Goal: Task Accomplishment & Management: Complete application form

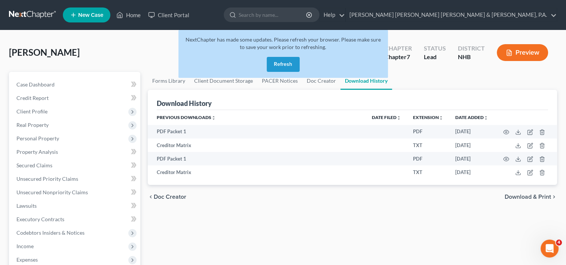
click at [84, 15] on span "New Case" at bounding box center [90, 15] width 25 height 6
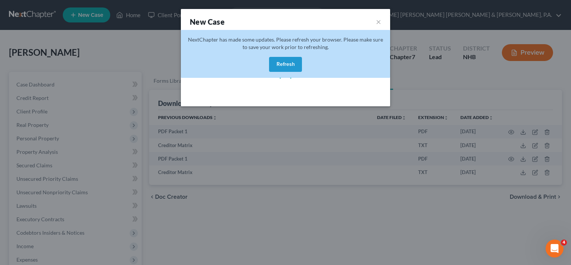
select select "37"
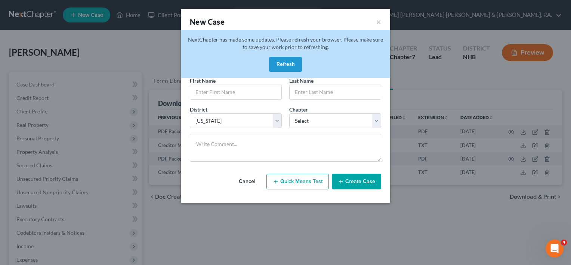
click at [281, 64] on button "Refresh" at bounding box center [285, 64] width 33 height 15
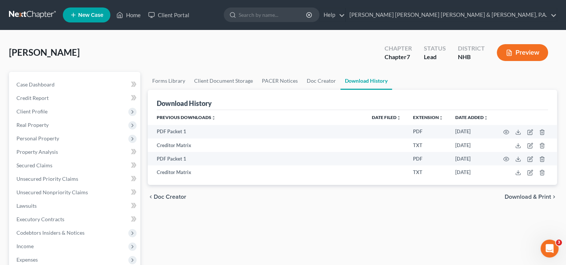
click at [87, 18] on span "New Case" at bounding box center [90, 15] width 25 height 6
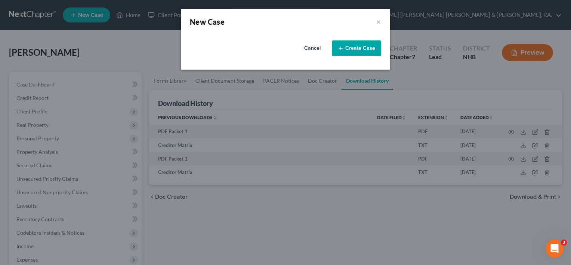
select select "37"
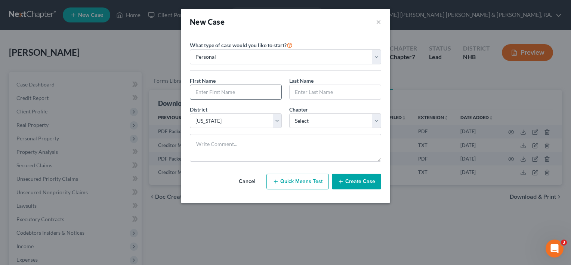
click at [225, 90] on input "text" at bounding box center [235, 92] width 91 height 14
type input "[PERSON_NAME]"
click at [276, 122] on select "Select [US_STATE] - [GEOGRAPHIC_DATA] [US_STATE] - [GEOGRAPHIC_DATA][US_STATE] …" at bounding box center [236, 120] width 92 height 15
click at [190, 113] on select "Select [US_STATE] - [GEOGRAPHIC_DATA] [US_STATE] - [GEOGRAPHIC_DATA][US_STATE] …" at bounding box center [236, 120] width 92 height 15
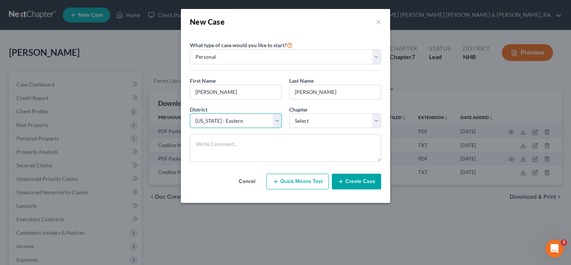
click at [276, 121] on select "Select [US_STATE] - [GEOGRAPHIC_DATA] [US_STATE] - [GEOGRAPHIC_DATA][US_STATE] …" at bounding box center [236, 120] width 92 height 15
select select "50"
click at [190, 113] on select "Select [US_STATE] - [GEOGRAPHIC_DATA] [US_STATE] - [GEOGRAPHIC_DATA][US_STATE] …" at bounding box center [236, 120] width 92 height 15
click at [377, 123] on select "Select 7 11 12 13" at bounding box center [335, 120] width 92 height 15
select select "0"
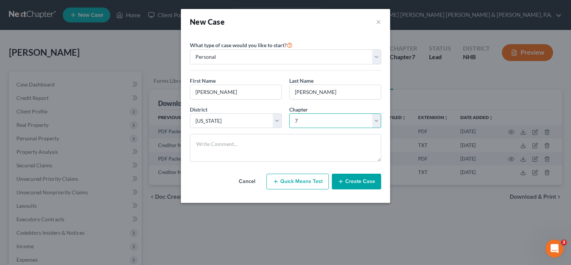
click at [289, 113] on select "Select 7 11 12 13" at bounding box center [335, 120] width 92 height 15
click at [359, 184] on button "Create Case" at bounding box center [356, 182] width 49 height 16
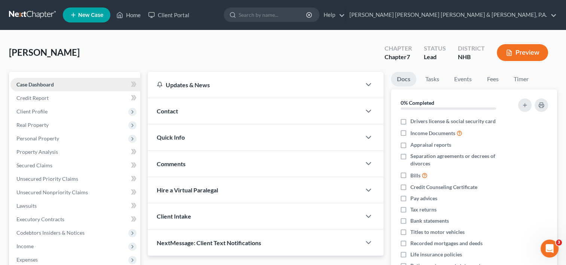
click at [42, 84] on span "Case Dashboard" at bounding box center [34, 84] width 37 height 6
click at [41, 111] on span "Client Profile" at bounding box center [31, 111] width 31 height 6
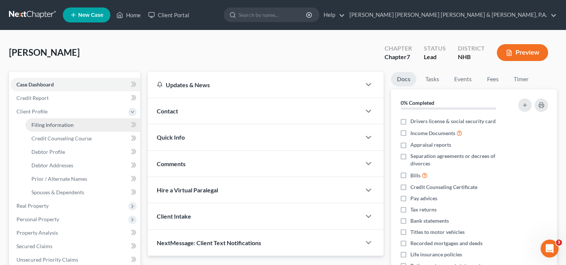
click at [50, 124] on span "Filing Information" at bounding box center [52, 125] width 42 height 6
select select "1"
select select "0"
select select "50"
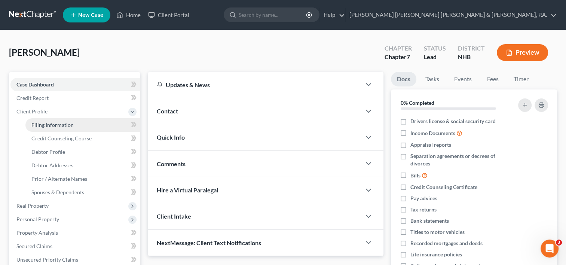
select select "32"
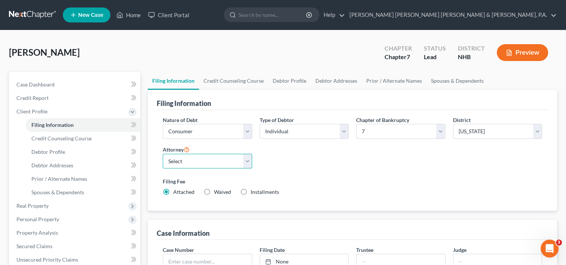
click at [248, 161] on select "Select [PERSON_NAME] - MAB [PERSON_NAME] - MEB [PERSON_NAME] - MEB" at bounding box center [207, 161] width 89 height 15
select select "0"
click at [163, 154] on select "Select [PERSON_NAME] - MAB [PERSON_NAME] - MEB [PERSON_NAME] - MEB" at bounding box center [207, 161] width 89 height 15
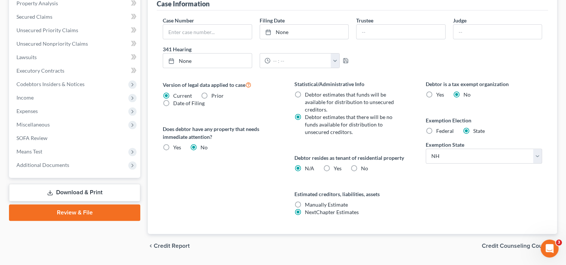
scroll to position [230, 0]
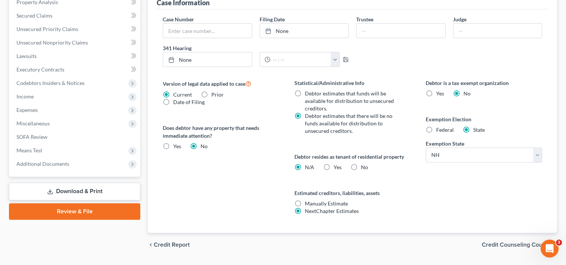
click at [334, 163] on label "Yes Yes" at bounding box center [338, 166] width 8 height 7
click at [337, 163] on input "Yes Yes" at bounding box center [339, 165] width 5 height 5
radio input "true"
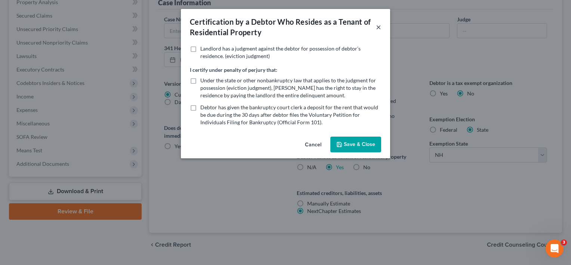
click at [379, 28] on button "×" at bounding box center [378, 26] width 5 height 9
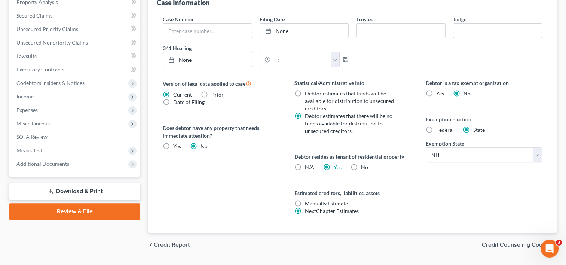
click at [305, 165] on label "N/A" at bounding box center [309, 166] width 9 height 7
click at [308, 165] on input "N/A" at bounding box center [310, 165] width 5 height 5
radio input "true"
radio input "false"
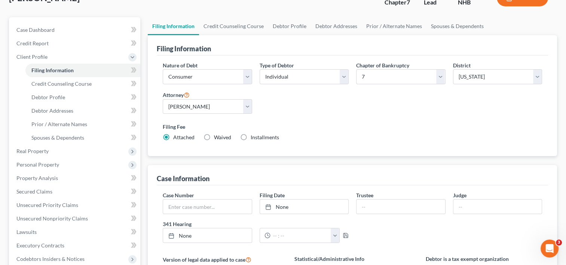
scroll to position [0, 0]
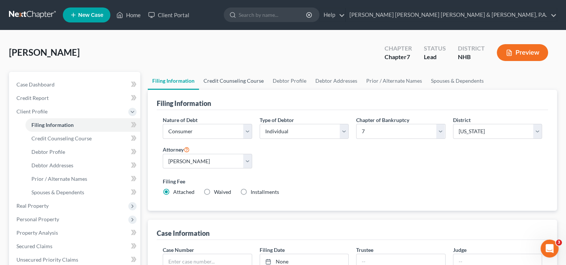
click at [243, 78] on link "Credit Counseling Course" at bounding box center [233, 81] width 69 height 18
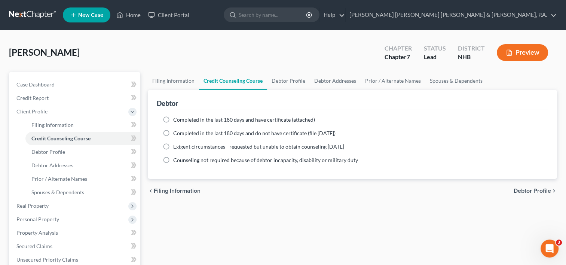
click at [173, 116] on label "Completed in the last 180 days and have certificate (attached)" at bounding box center [244, 119] width 142 height 7
click at [176, 116] on input "Completed in the last 180 days and have certificate (attached)" at bounding box center [178, 118] width 5 height 5
radio input "true"
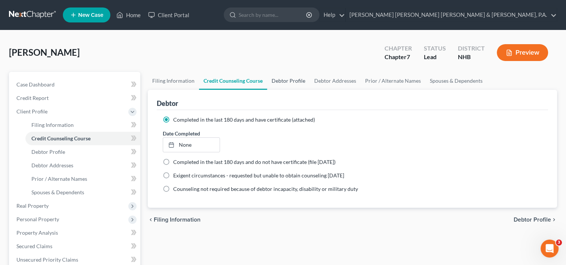
click at [292, 80] on link "Debtor Profile" at bounding box center [288, 81] width 43 height 18
select select "0"
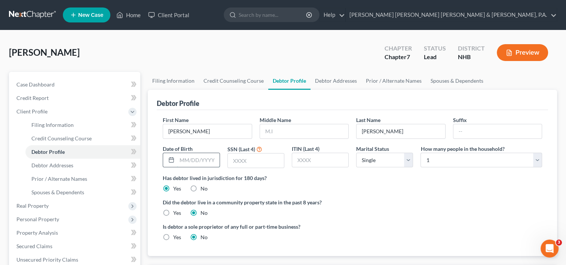
click at [181, 162] on input "text" at bounding box center [198, 160] width 42 height 14
click at [189, 156] on input "text" at bounding box center [198, 160] width 42 height 14
type input "[DATE]"
click at [237, 160] on input "text" at bounding box center [256, 160] width 56 height 14
type input "5610"
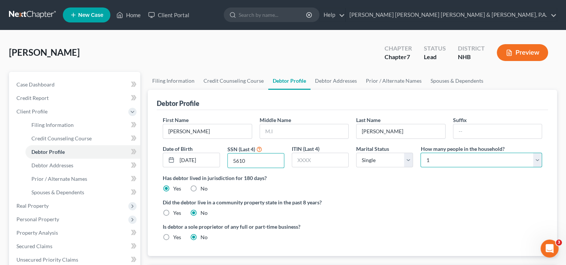
click at [536, 157] on select "Select 1 2 3 4 5 6 7 8 9 10 11 12 13 14 15 16 17 18 19 20" at bounding box center [481, 160] width 122 height 15
select select "1"
click at [420, 153] on select "Select 1 2 3 4 5 6 7 8 9 10 11 12 13 14 15 16 17 18 19 20" at bounding box center [481, 160] width 122 height 15
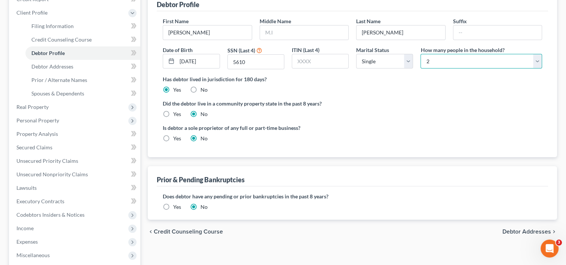
scroll to position [99, 0]
click at [509, 231] on span "Debtor Addresses" at bounding box center [526, 231] width 49 height 6
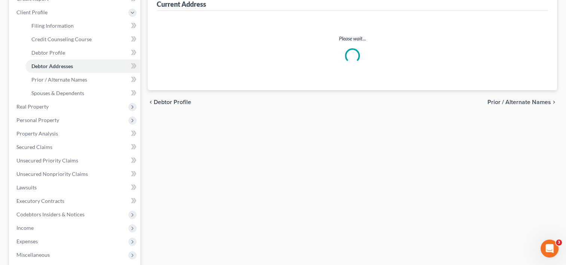
scroll to position [42, 0]
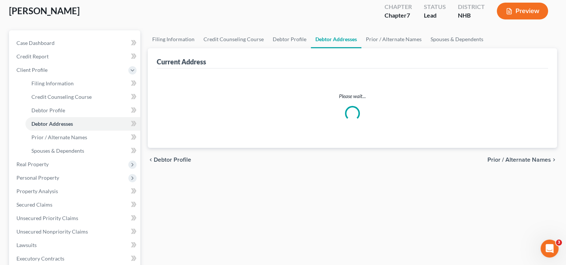
select select "0"
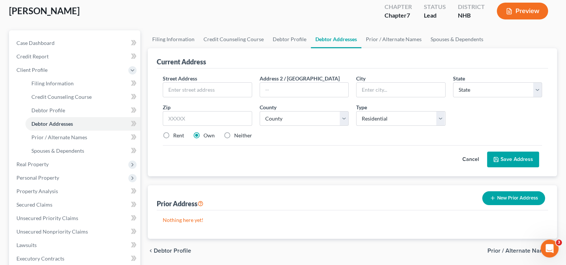
scroll to position [0, 0]
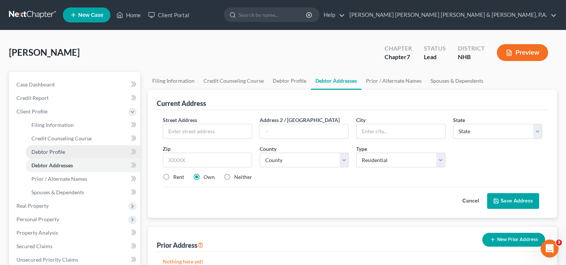
click at [66, 151] on link "Debtor Profile" at bounding box center [82, 151] width 115 height 13
select select "0"
select select "1"
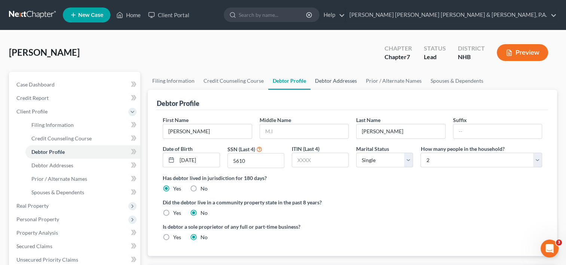
click at [331, 80] on link "Debtor Addresses" at bounding box center [335, 81] width 51 height 18
select select "0"
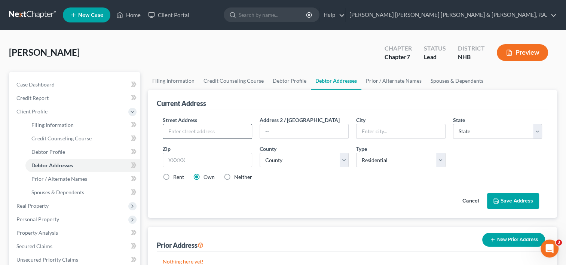
click at [190, 129] on input "text" at bounding box center [207, 131] width 88 height 14
type input "[STREET_ADDRESS]"
type input "Apt. 5"
type input "Swanzey"
click at [535, 130] on select "State [US_STATE] AK AR AZ CA CO CT DE DC [GEOGRAPHIC_DATA] [GEOGRAPHIC_DATA] GU…" at bounding box center [497, 131] width 89 height 15
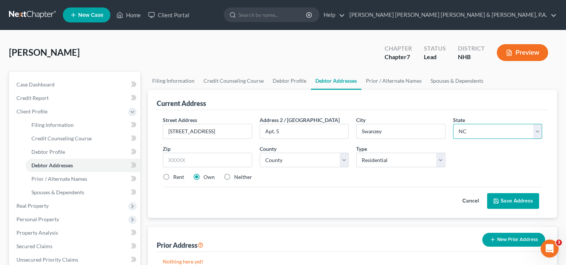
select select "32"
click at [453, 124] on select "State [US_STATE] AK AR AZ CA CO CT DE DC [GEOGRAPHIC_DATA] [GEOGRAPHIC_DATA] GU…" at bounding box center [497, 131] width 89 height 15
click at [177, 159] on input "text" at bounding box center [207, 160] width 89 height 15
type input "03446"
click at [340, 154] on select "County [GEOGRAPHIC_DATA] [GEOGRAPHIC_DATA] [GEOGRAPHIC_DATA] [GEOGRAPHIC_DATA] …" at bounding box center [304, 160] width 89 height 15
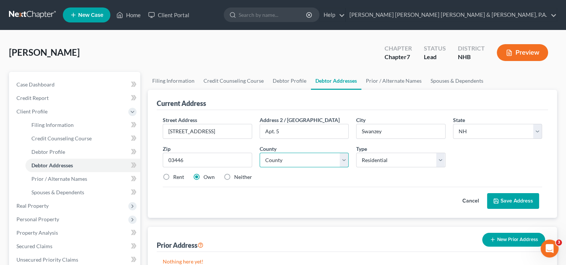
select select "2"
click at [260, 153] on select "County [GEOGRAPHIC_DATA] [GEOGRAPHIC_DATA] [GEOGRAPHIC_DATA] [GEOGRAPHIC_DATA] …" at bounding box center [304, 160] width 89 height 15
click at [173, 175] on label "Rent" at bounding box center [178, 176] width 11 height 7
click at [176, 175] on input "Rent" at bounding box center [178, 175] width 5 height 5
radio input "true"
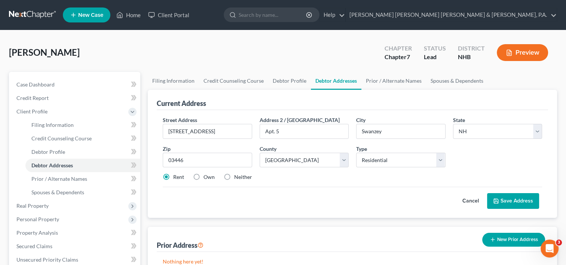
click at [513, 199] on button "Save Address" at bounding box center [513, 201] width 52 height 16
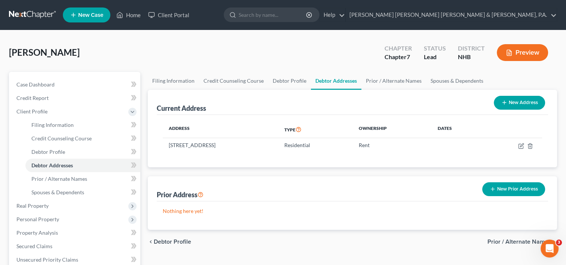
click at [520, 188] on button "New Prior Address" at bounding box center [513, 189] width 63 height 14
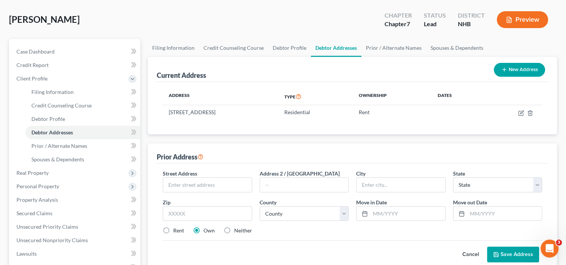
scroll to position [34, 0]
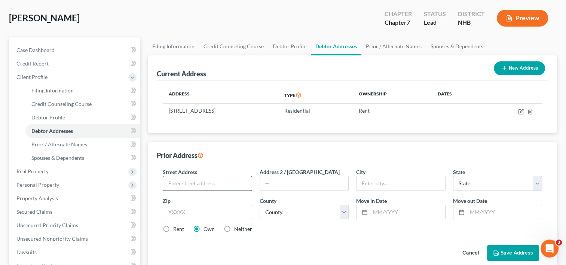
click at [174, 182] on input "text" at bounding box center [207, 183] width 88 height 14
type input "[STREET_ADDRESS]"
type input "Apt. D"
type input "[GEOGRAPHIC_DATA]"
select select "22"
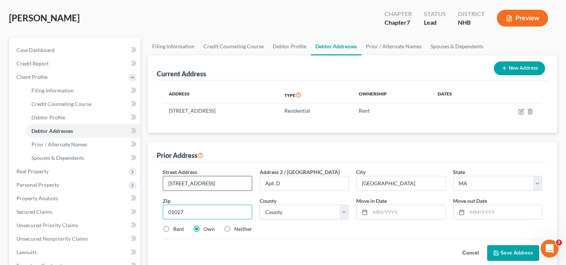
type input "01027"
click at [345, 210] on select "County [GEOGRAPHIC_DATA] [GEOGRAPHIC_DATA] [GEOGRAPHIC_DATA] [GEOGRAPHIC_DATA] …" at bounding box center [304, 212] width 89 height 15
select select "7"
click at [260, 205] on select "County [GEOGRAPHIC_DATA] [GEOGRAPHIC_DATA] [GEOGRAPHIC_DATA] [GEOGRAPHIC_DATA] …" at bounding box center [304, 212] width 89 height 15
click at [173, 227] on label "Rent" at bounding box center [178, 228] width 11 height 7
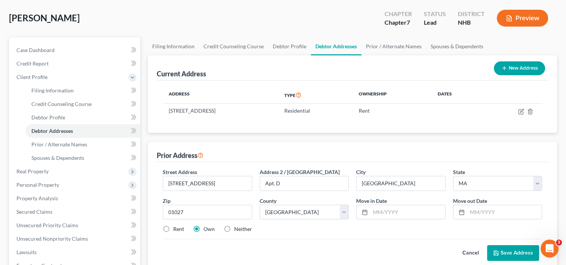
click at [176, 227] on input "Rent" at bounding box center [178, 227] width 5 height 5
radio input "true"
click at [515, 251] on button "Save Address" at bounding box center [513, 253] width 52 height 16
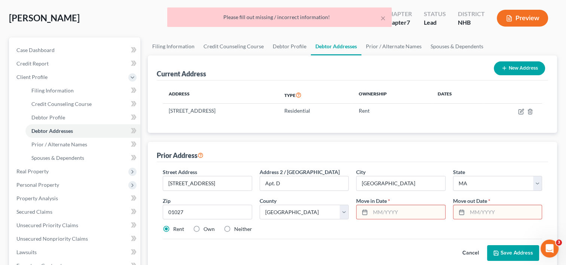
click at [378, 212] on input "text" at bounding box center [407, 212] width 74 height 14
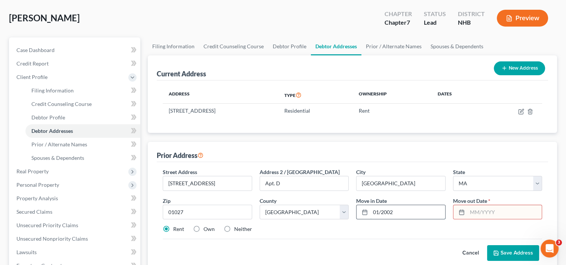
type input "01/2002"
type input "02/2002"
click at [503, 250] on button "Save Address" at bounding box center [513, 253] width 52 height 16
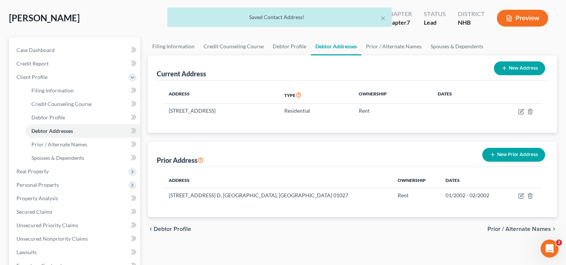
click at [510, 151] on button "New Prior Address" at bounding box center [513, 155] width 63 height 14
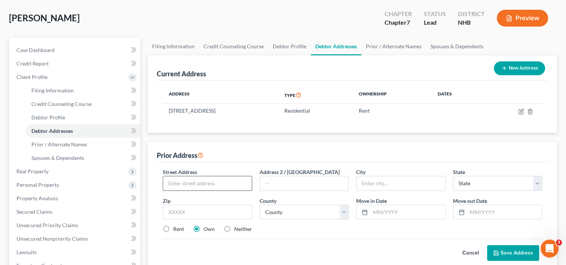
click at [193, 178] on input "text" at bounding box center [207, 183] width 88 height 14
type input "[STREET_ADDRESS]"
type input "[GEOGRAPHIC_DATA]"
select select "41"
click at [174, 208] on input "text" at bounding box center [207, 212] width 89 height 15
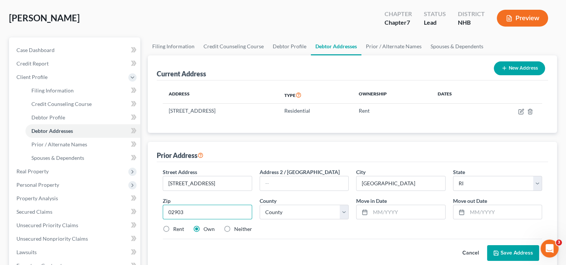
type input "02903"
click at [342, 212] on select "County [GEOGRAPHIC_DATA] [GEOGRAPHIC_DATA] [GEOGRAPHIC_DATA] [GEOGRAPHIC_DATA] …" at bounding box center [304, 212] width 89 height 15
select select "3"
click at [260, 205] on select "County [GEOGRAPHIC_DATA] [GEOGRAPHIC_DATA] [GEOGRAPHIC_DATA] [GEOGRAPHIC_DATA] …" at bounding box center [304, 212] width 89 height 15
click at [173, 227] on label "Rent" at bounding box center [178, 228] width 11 height 7
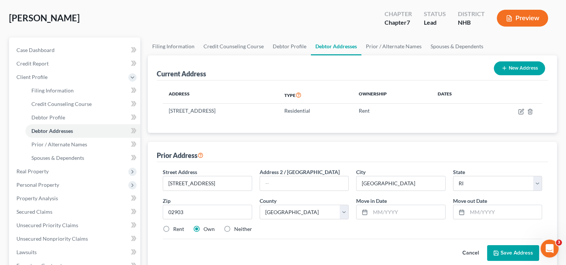
click at [176, 227] on input "Rent" at bounding box center [178, 227] width 5 height 5
radio input "true"
click at [384, 209] on input "text" at bounding box center [407, 212] width 74 height 14
type input "01/2003"
type input "02/2003"
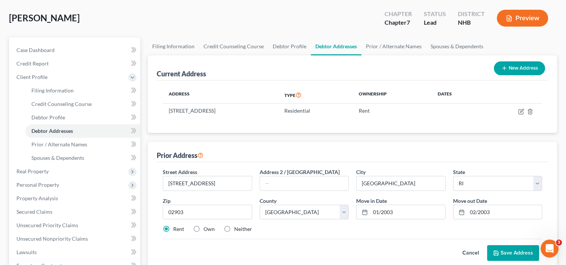
click at [502, 252] on button "Save Address" at bounding box center [513, 253] width 52 height 16
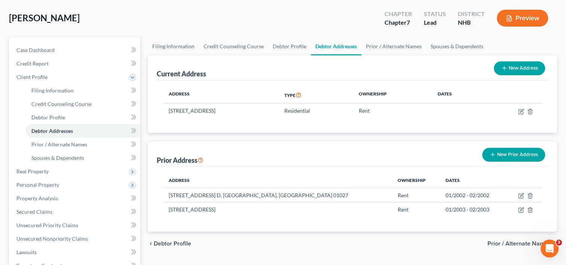
click at [504, 154] on button "New Prior Address" at bounding box center [513, 155] width 63 height 14
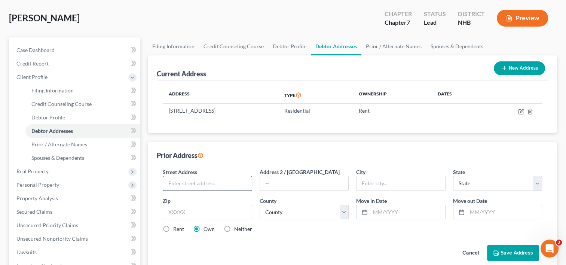
click at [205, 183] on input "text" at bounding box center [207, 183] width 88 height 14
click at [194, 181] on input "[STREET_ADDRESS]" at bounding box center [207, 183] width 88 height 14
type input "[STREET_ADDRESS]"
click at [276, 182] on input "text" at bounding box center [304, 183] width 88 height 14
type input "Apt 2"
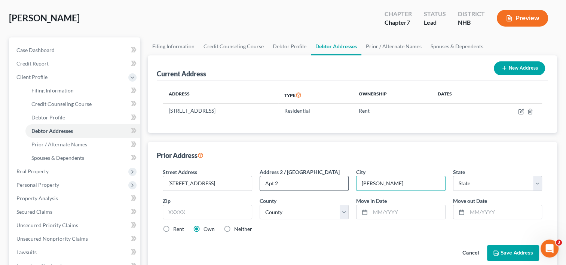
type input "[PERSON_NAME]"
select select "32"
type input "03431"
click at [346, 212] on select "County [GEOGRAPHIC_DATA] [GEOGRAPHIC_DATA] [GEOGRAPHIC_DATA] [GEOGRAPHIC_DATA] …" at bounding box center [304, 212] width 89 height 15
select select "2"
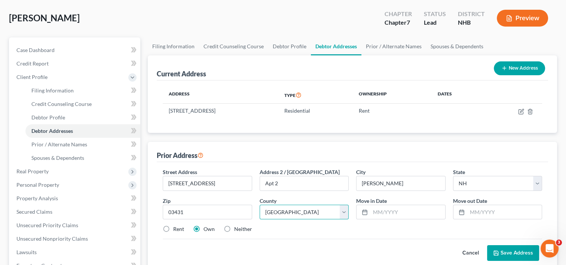
click at [260, 205] on select "County [GEOGRAPHIC_DATA] [GEOGRAPHIC_DATA] [GEOGRAPHIC_DATA] [GEOGRAPHIC_DATA] …" at bounding box center [304, 212] width 89 height 15
click at [379, 209] on input "text" at bounding box center [407, 212] width 74 height 14
type input "01/2002"
type input "02/2004"
click at [173, 226] on label "Rent" at bounding box center [178, 228] width 11 height 7
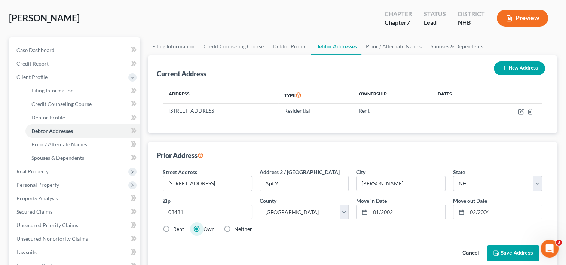
click at [176, 226] on input "Rent" at bounding box center [178, 227] width 5 height 5
radio input "true"
click at [506, 254] on button "Save Address" at bounding box center [513, 253] width 52 height 16
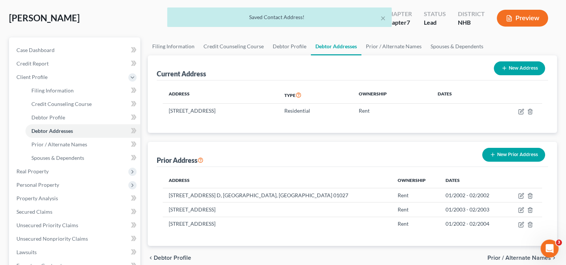
click at [501, 154] on button "New Prior Address" at bounding box center [513, 155] width 63 height 14
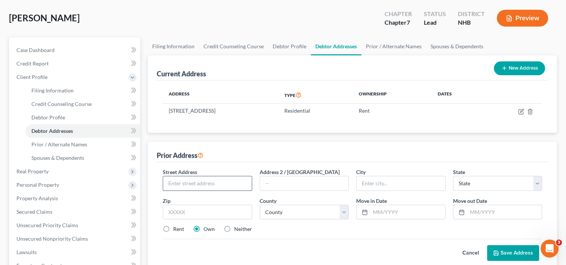
click at [203, 178] on input "text" at bounding box center [207, 183] width 88 height 14
type input "[STREET_ADDRESS]"
type input "[GEOGRAPHIC_DATA]"
select select "9"
click at [178, 212] on input "text" at bounding box center [207, 212] width 89 height 15
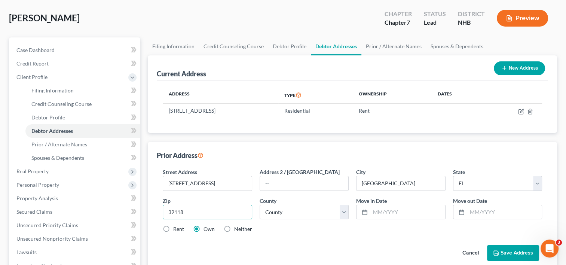
type input "32118"
click at [344, 210] on select "County [GEOGRAPHIC_DATA] [GEOGRAPHIC_DATA] [GEOGRAPHIC_DATA] [GEOGRAPHIC_DATA] …" at bounding box center [304, 212] width 89 height 15
select select "63"
click at [260, 205] on select "County [GEOGRAPHIC_DATA] [GEOGRAPHIC_DATA] [GEOGRAPHIC_DATA] [GEOGRAPHIC_DATA] …" at bounding box center [304, 212] width 89 height 15
click at [378, 209] on input "text" at bounding box center [407, 212] width 74 height 14
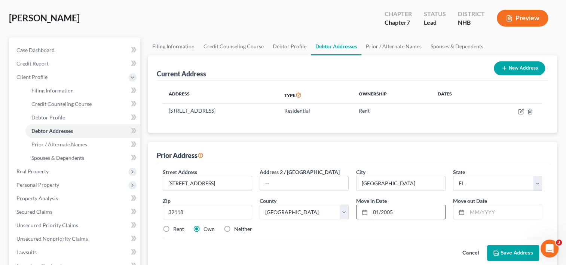
type input "01/2005"
type input "02/2005"
click at [173, 227] on label "Rent" at bounding box center [178, 228] width 11 height 7
click at [176, 227] on input "Rent" at bounding box center [178, 227] width 5 height 5
radio input "true"
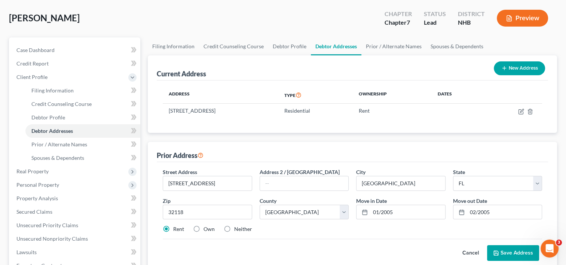
click at [505, 251] on button "Save Address" at bounding box center [513, 253] width 52 height 16
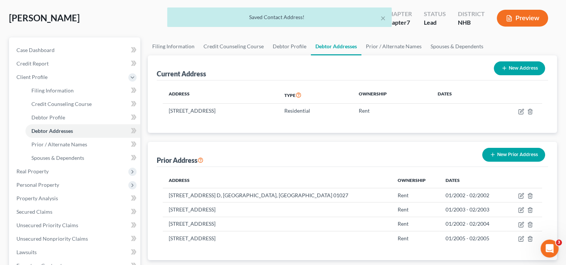
click at [504, 156] on button "New Prior Address" at bounding box center [513, 155] width 63 height 14
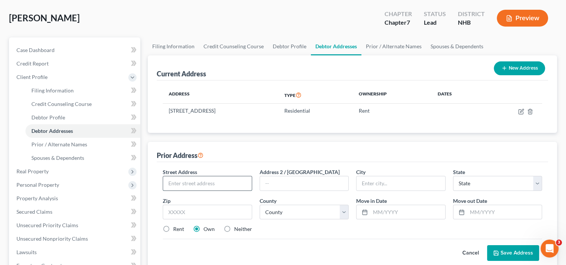
click at [198, 183] on input "text" at bounding box center [207, 183] width 88 height 14
type input "[STREET_ADDRESS]"
type input "Macclenny"
select select "9"
type input "32063"
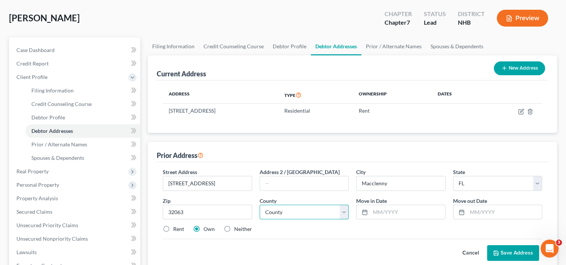
click at [343, 212] on select "County [GEOGRAPHIC_DATA] [GEOGRAPHIC_DATA] [GEOGRAPHIC_DATA] [GEOGRAPHIC_DATA] …" at bounding box center [304, 212] width 89 height 15
select select "1"
click at [260, 205] on select "County [GEOGRAPHIC_DATA] [GEOGRAPHIC_DATA] [GEOGRAPHIC_DATA] [GEOGRAPHIC_DATA] …" at bounding box center [304, 212] width 89 height 15
click at [392, 206] on input "text" at bounding box center [407, 212] width 74 height 14
click at [173, 225] on label "Rent" at bounding box center [178, 228] width 11 height 7
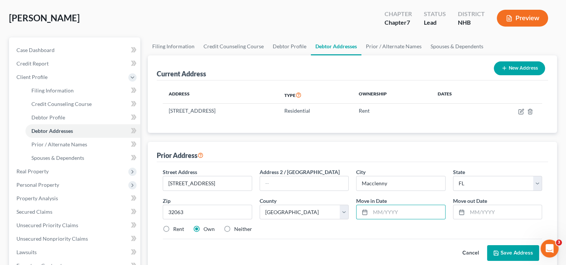
click at [176, 225] on input "Rent" at bounding box center [178, 227] width 5 height 5
radio input "true"
click at [383, 212] on input "text" at bounding box center [407, 212] width 74 height 14
type input "01/2006"
type input "02/2006"
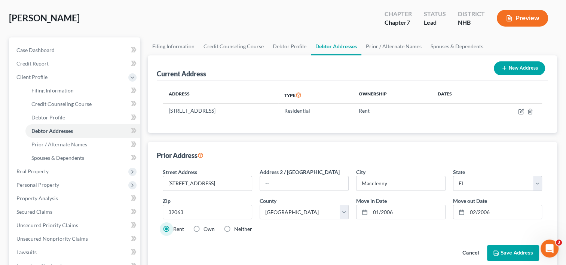
click at [509, 248] on button "Save Address" at bounding box center [513, 253] width 52 height 16
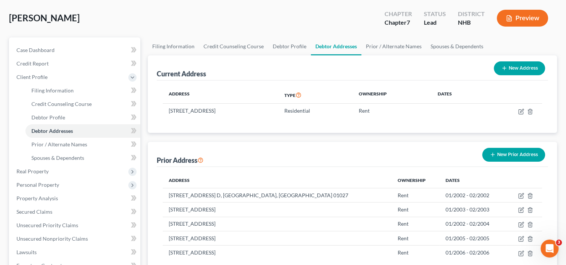
click at [503, 154] on button "New Prior Address" at bounding box center [513, 155] width 63 height 14
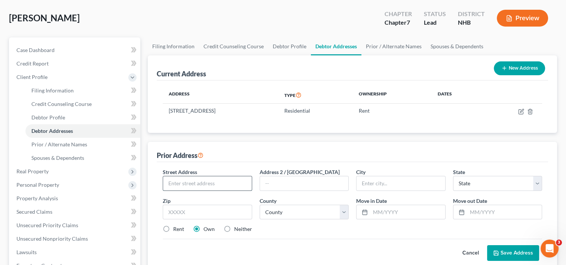
click at [175, 180] on input "text" at bounding box center [207, 183] width 88 height 14
click at [227, 184] on input "[STREET_ADDRESS]" at bounding box center [207, 183] width 88 height 14
type input "[STREET_ADDRESS]"
type input "p"
type input "[GEOGRAPHIC_DATA]"
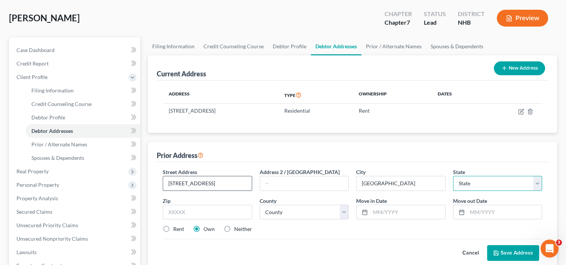
select select "9"
type input "32907"
click at [346, 209] on select "County [GEOGRAPHIC_DATA] [GEOGRAPHIC_DATA] [GEOGRAPHIC_DATA] [GEOGRAPHIC_DATA] …" at bounding box center [304, 212] width 89 height 15
select select "4"
click at [260, 205] on select "County [GEOGRAPHIC_DATA] [GEOGRAPHIC_DATA] [GEOGRAPHIC_DATA] [GEOGRAPHIC_DATA] …" at bounding box center [304, 212] width 89 height 15
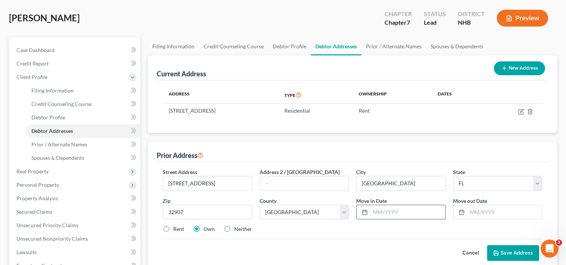
click at [385, 210] on input "text" at bounding box center [407, 212] width 74 height 14
type input "01/2007"
type input "02/2007"
click at [173, 228] on label "Rent" at bounding box center [178, 228] width 11 height 7
click at [176, 228] on input "Rent" at bounding box center [178, 227] width 5 height 5
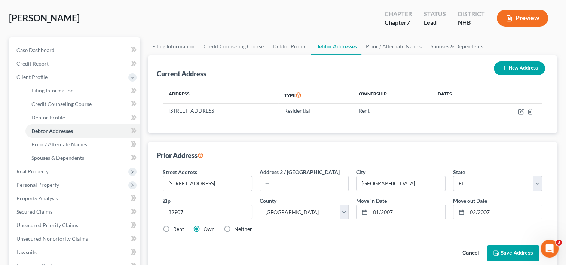
radio input "true"
click at [509, 250] on button "Save Address" at bounding box center [513, 253] width 52 height 16
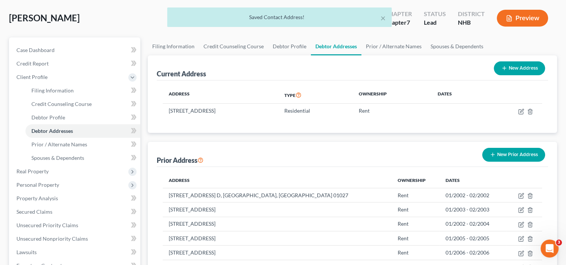
click at [510, 154] on button "New Prior Address" at bounding box center [513, 155] width 63 height 14
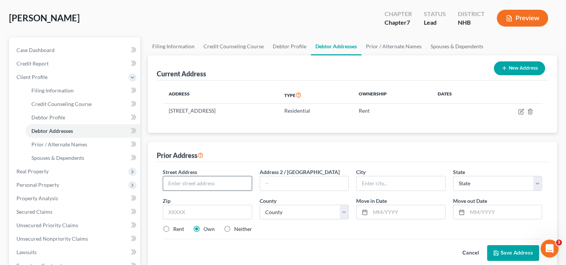
click at [186, 179] on input "text" at bounding box center [207, 183] width 88 height 14
type input "[STREET_ADDRESS][PERSON_NAME]"
type input "[GEOGRAPHIC_DATA]"
select select "32"
type input "03455"
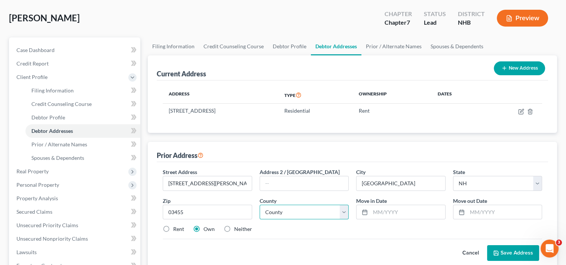
click at [343, 212] on select "County [GEOGRAPHIC_DATA] [GEOGRAPHIC_DATA] [GEOGRAPHIC_DATA] [GEOGRAPHIC_DATA] …" at bounding box center [304, 212] width 89 height 15
select select "2"
click at [260, 205] on select "County [GEOGRAPHIC_DATA] [GEOGRAPHIC_DATA] [GEOGRAPHIC_DATA] [GEOGRAPHIC_DATA] …" at bounding box center [304, 212] width 89 height 15
click at [377, 211] on input "text" at bounding box center [407, 212] width 74 height 14
type input "01/2008"
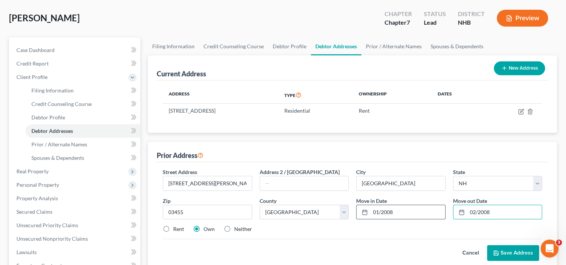
type input "02/2008"
click at [173, 227] on label "Rent" at bounding box center [178, 228] width 11 height 7
click at [176, 227] on input "Rent" at bounding box center [178, 227] width 5 height 5
radio input "true"
click at [518, 255] on button "Save Address" at bounding box center [513, 253] width 52 height 16
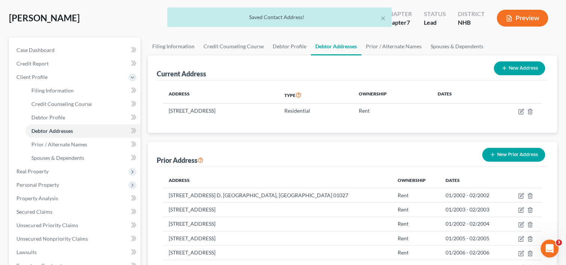
click at [506, 151] on button "New Prior Address" at bounding box center [513, 155] width 63 height 14
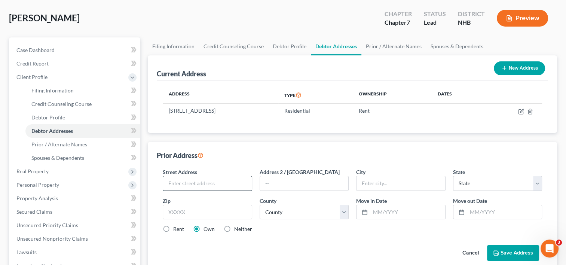
click at [212, 177] on input "text" at bounding box center [207, 183] width 88 height 14
type input "[STREET_ADDRESS]"
type input "Apt. 2"
type input "Belchertown"
select select "22"
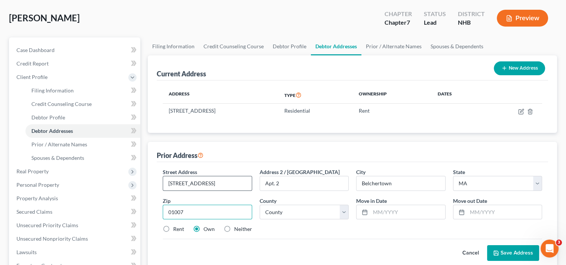
type input "01007"
click at [343, 212] on select "County [GEOGRAPHIC_DATA] [GEOGRAPHIC_DATA] [GEOGRAPHIC_DATA] [GEOGRAPHIC_DATA] …" at bounding box center [304, 212] width 89 height 15
select select "7"
click at [260, 205] on select "County [GEOGRAPHIC_DATA] [GEOGRAPHIC_DATA] [GEOGRAPHIC_DATA] [GEOGRAPHIC_DATA] …" at bounding box center [304, 212] width 89 height 15
click at [378, 209] on input "text" at bounding box center [407, 212] width 74 height 14
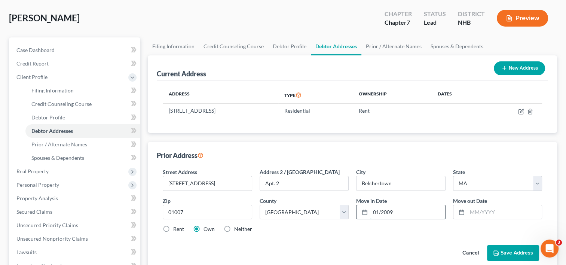
type input "01/2009"
type input "02/2009"
click at [173, 227] on label "Rent" at bounding box center [178, 228] width 11 height 7
click at [176, 227] on input "Rent" at bounding box center [178, 227] width 5 height 5
radio input "true"
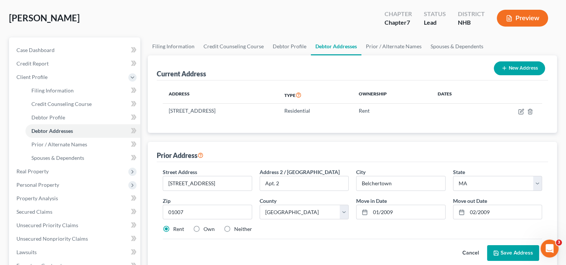
click at [507, 250] on button "Save Address" at bounding box center [513, 253] width 52 height 16
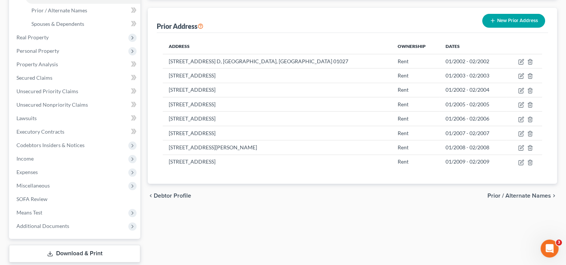
scroll to position [213, 0]
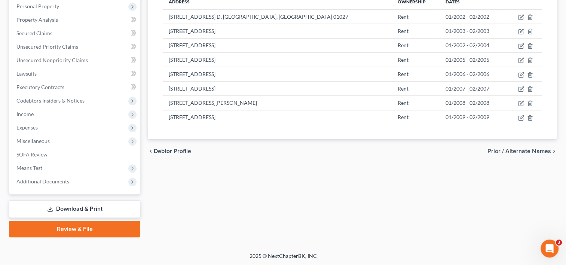
click at [509, 150] on span "Prior / Alternate Names" at bounding box center [519, 151] width 64 height 6
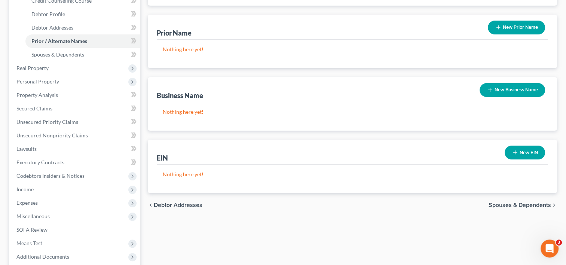
scroll to position [142, 0]
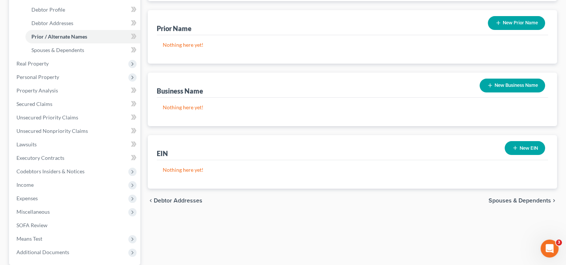
click at [521, 198] on span "Spouses & Dependents" at bounding box center [519, 200] width 62 height 6
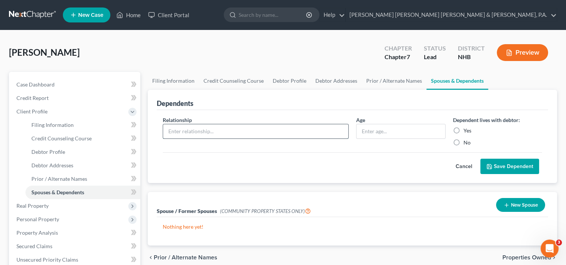
click at [194, 132] on input "text" at bounding box center [255, 131] width 185 height 14
type input "Son"
click at [463, 128] on label "Yes" at bounding box center [467, 130] width 8 height 7
click at [466, 128] on input "Yes" at bounding box center [468, 129] width 5 height 5
radio input "true"
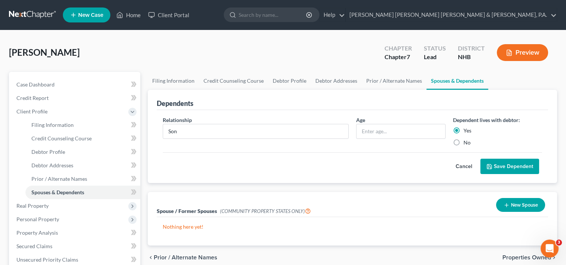
click at [503, 165] on button "Save Dependent" at bounding box center [509, 167] width 59 height 16
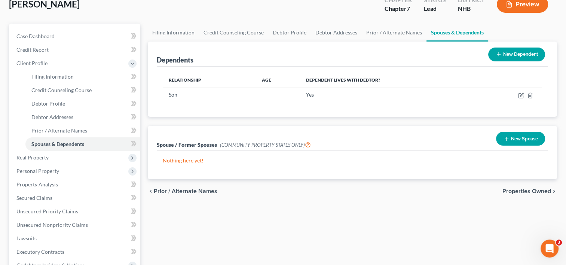
scroll to position [49, 0]
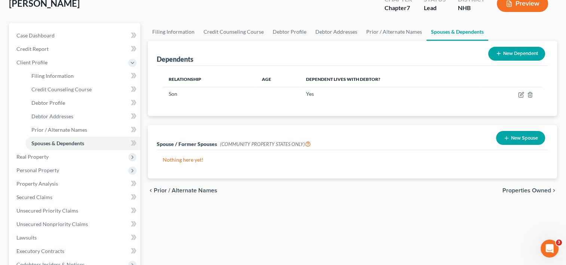
click at [518, 189] on span "Properties Owned" at bounding box center [526, 190] width 49 height 6
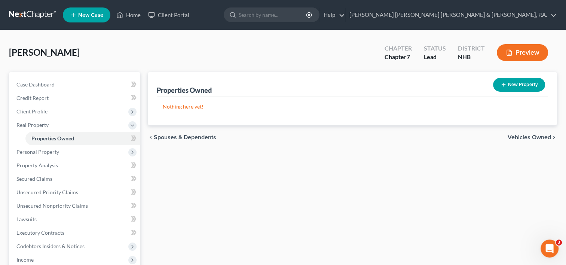
click at [524, 136] on span "Vehicles Owned" at bounding box center [528, 137] width 43 height 6
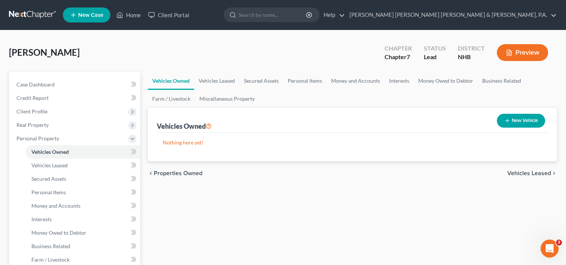
click at [524, 171] on span "Vehicles Leased" at bounding box center [529, 173] width 44 height 6
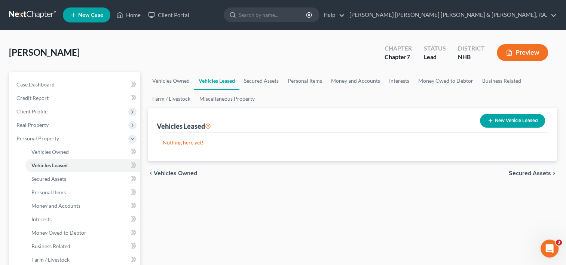
click at [524, 171] on span "Secured Assets" at bounding box center [530, 173] width 42 height 6
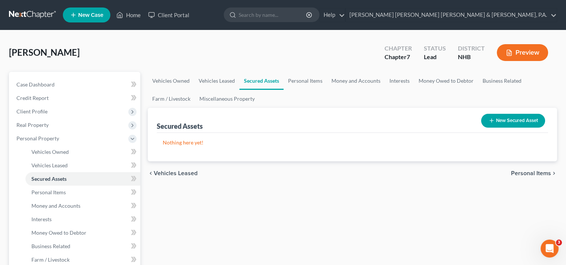
click at [513, 120] on button "New Secured Asset" at bounding box center [513, 121] width 64 height 14
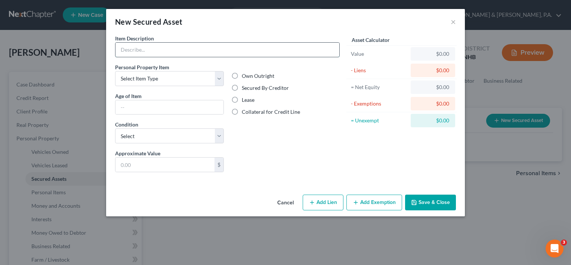
click at [295, 51] on input "text" at bounding box center [228, 50] width 224 height 14
type input "Savings"
click at [218, 77] on select "Select Item Type Clothing Collectibles Of Value Electronics Firearms Household …" at bounding box center [169, 78] width 109 height 15
click at [313, 73] on div "Own Outright" at bounding box center [285, 75] width 109 height 7
click at [179, 165] on input "text" at bounding box center [165, 164] width 99 height 14
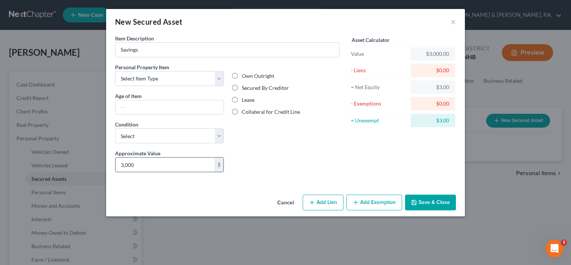
type input "3,000"
click at [287, 202] on button "Cancel" at bounding box center [285, 202] width 28 height 15
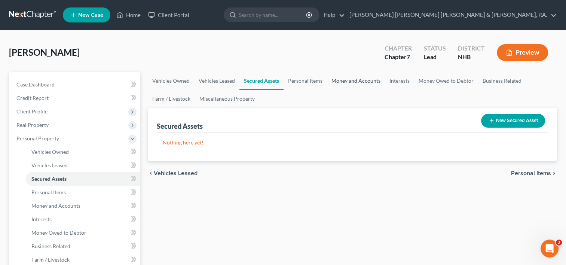
click at [346, 81] on link "Money and Accounts" at bounding box center [356, 81] width 58 height 18
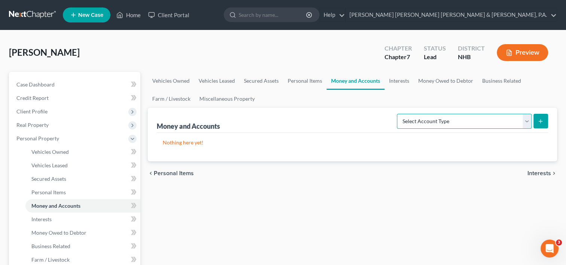
click at [527, 124] on select "Select Account Type Brokerage Cash on Hand Certificates of Deposit Checking Acc…" at bounding box center [464, 121] width 135 height 15
select select "savings"
click at [398, 114] on select "Select Account Type Brokerage Cash on Hand Certificates of Deposit Checking Acc…" at bounding box center [464, 121] width 135 height 15
click at [540, 123] on icon "submit" at bounding box center [540, 121] width 6 height 6
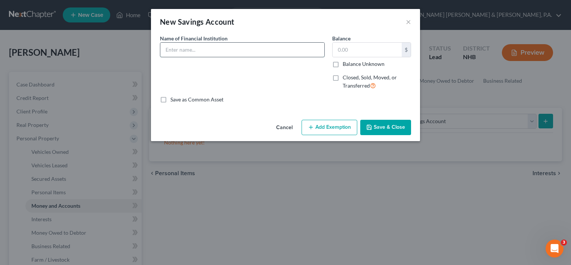
click at [181, 53] on input "text" at bounding box center [242, 50] width 164 height 14
type input "NA"
type input "3,000"
click at [382, 128] on button "Save & Close" at bounding box center [385, 128] width 51 height 16
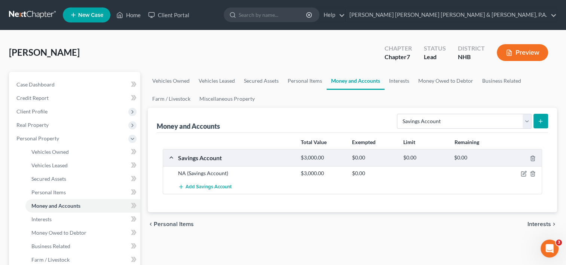
click at [536, 223] on span "Interests" at bounding box center [539, 224] width 24 height 6
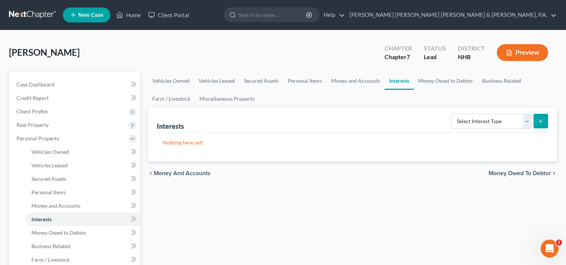
click at [519, 173] on span "Money Owed to Debtor" at bounding box center [519, 173] width 62 height 6
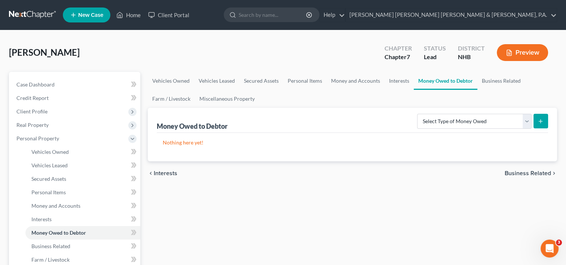
click at [519, 173] on span "Business Related" at bounding box center [527, 173] width 46 height 6
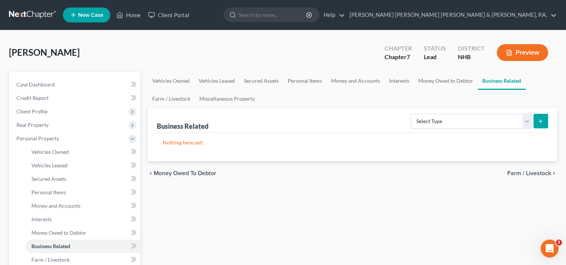
click at [519, 173] on span "Farm / Livestock" at bounding box center [529, 173] width 44 height 6
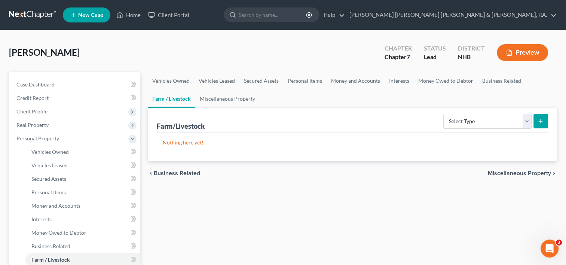
click at [519, 173] on span "Miscellaneous Property" at bounding box center [519, 173] width 63 height 6
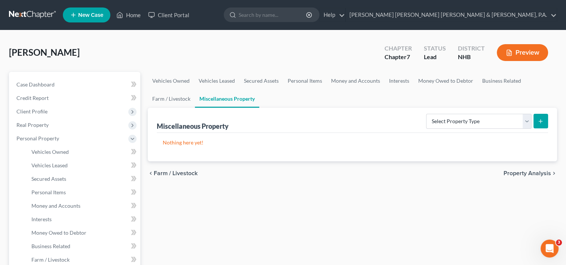
click at [519, 173] on span "Property Analysis" at bounding box center [526, 173] width 47 height 6
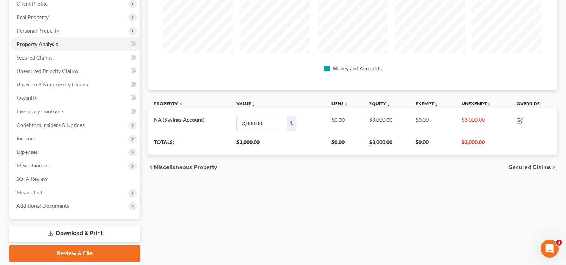
scroll to position [110, 0]
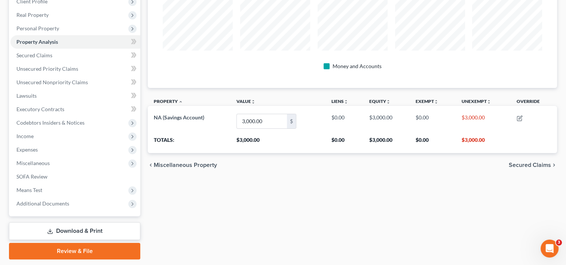
click at [532, 164] on span "Secured Claims" at bounding box center [530, 165] width 42 height 6
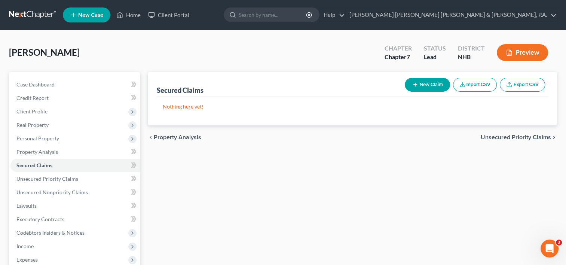
click at [521, 136] on span "Unsecured Priority Claims" at bounding box center [516, 137] width 70 height 6
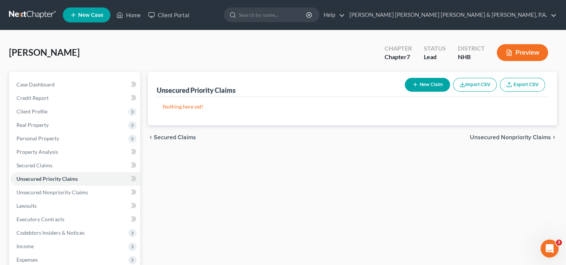
click at [521, 136] on span "Unsecured Nonpriority Claims" at bounding box center [510, 137] width 81 height 6
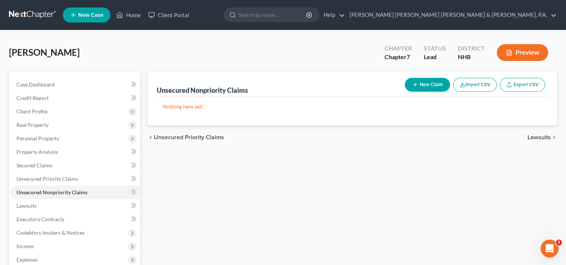
click at [415, 82] on icon "button" at bounding box center [415, 85] width 6 height 6
select select "0"
